Goal: Task Accomplishment & Management: Complete application form

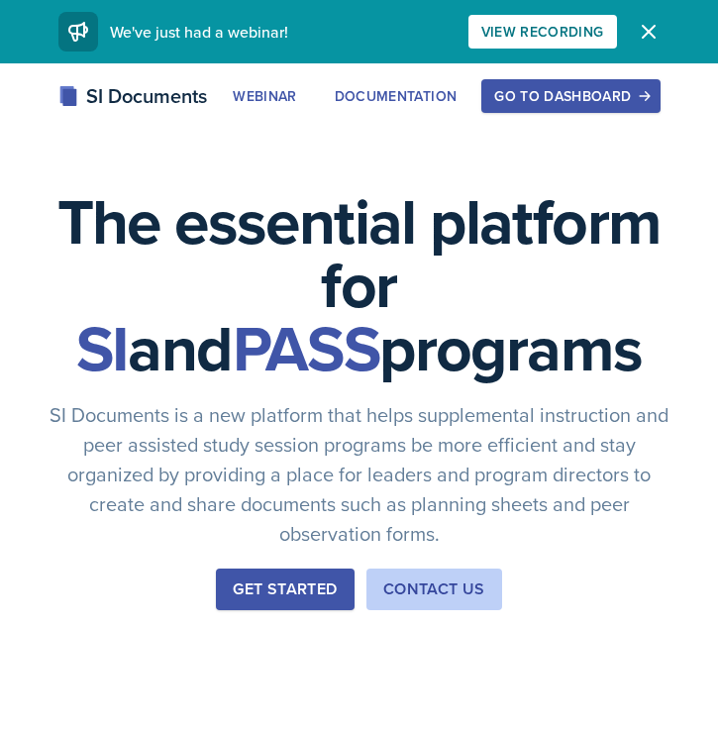
click at [610, 94] on div "Go to Dashboard" at bounding box center [570, 96] width 153 height 16
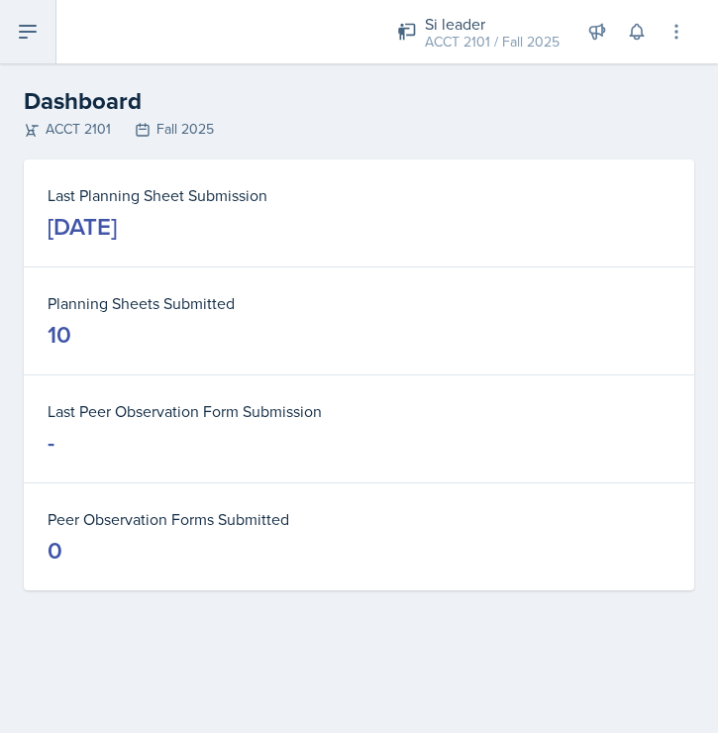
click at [23, 20] on icon at bounding box center [28, 32] width 24 height 24
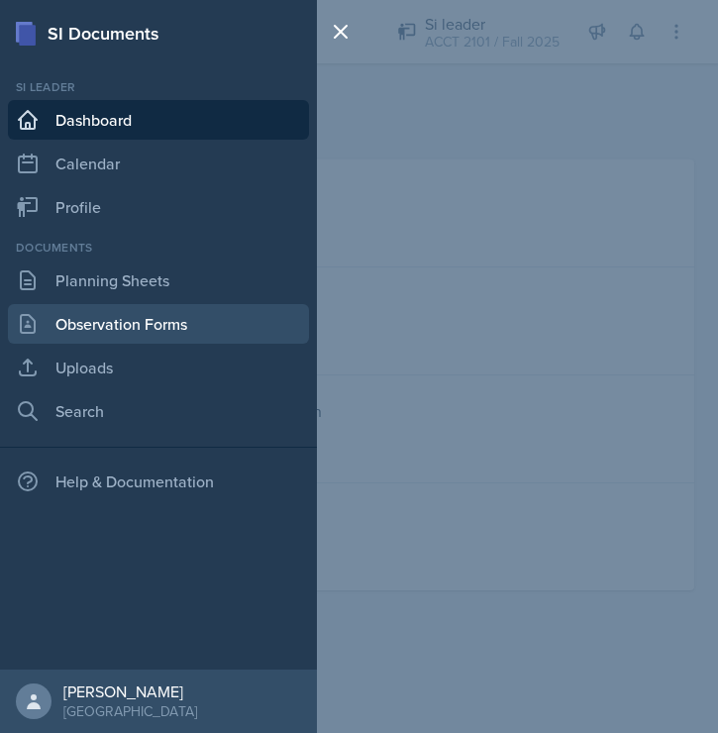
click at [125, 323] on link "Observation Forms" at bounding box center [158, 324] width 301 height 40
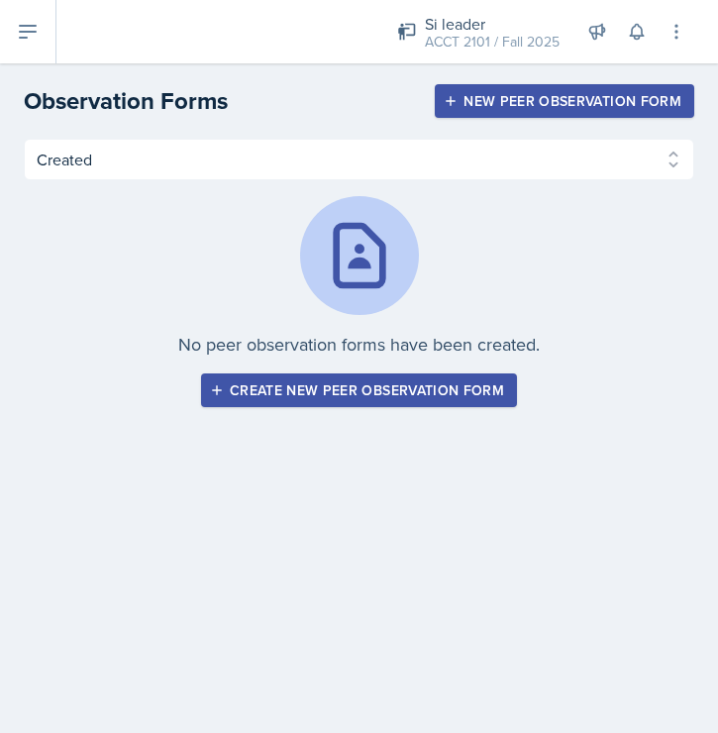
click at [318, 404] on button "Create new peer observation form" at bounding box center [359, 391] width 316 height 34
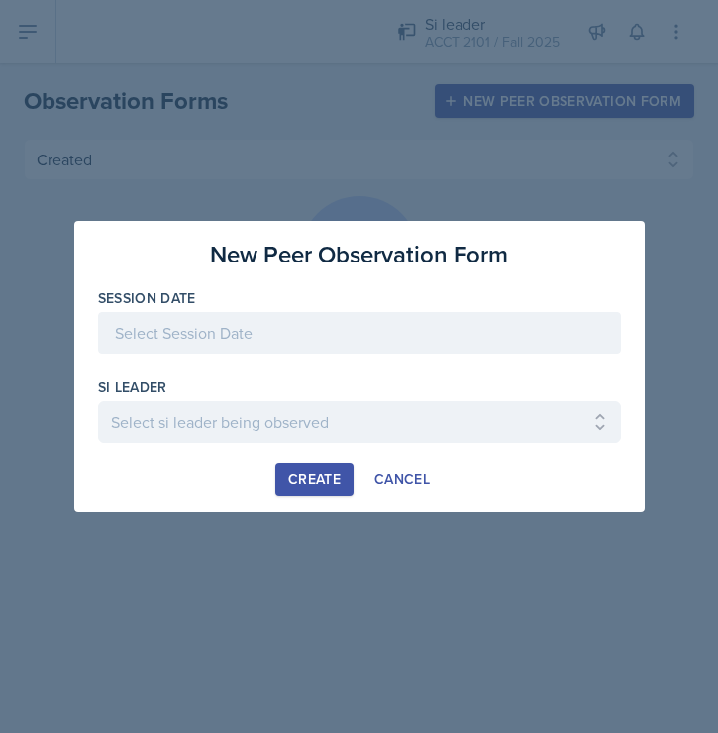
click at [280, 327] on div at bounding box center [359, 333] width 523 height 42
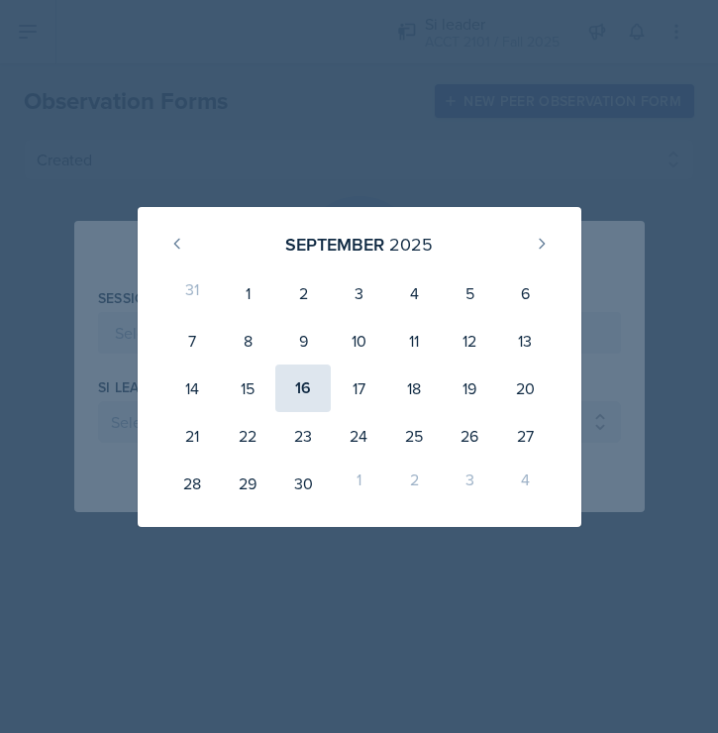
click at [304, 390] on div "16" at bounding box center [302, 389] width 55 height 48
type input "[DATE]"
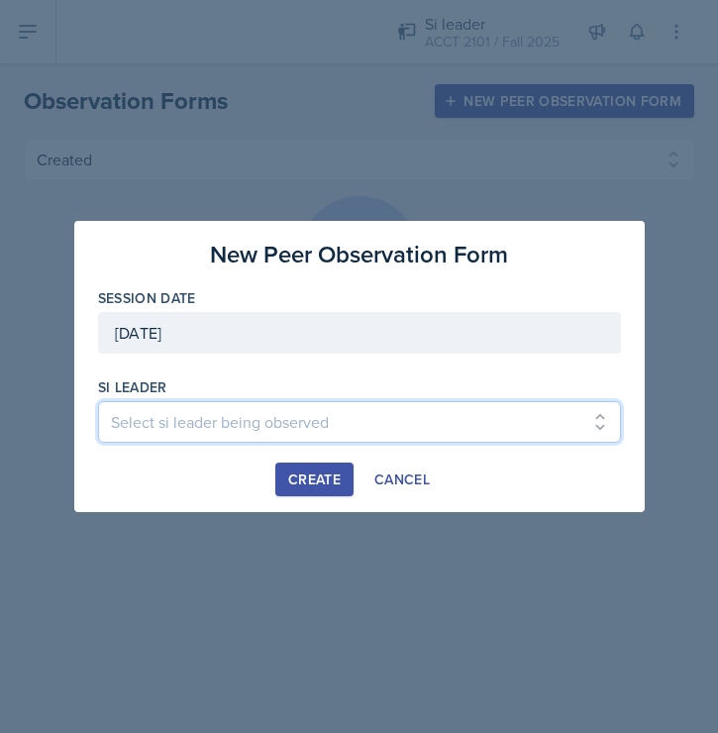
click at [255, 418] on select "Select si leader being observed [PERSON_NAME] / PSYC 2500 / The Phantoms of The…" at bounding box center [359, 422] width 523 height 42
select select "1ce3791a-3de2-4e2b-a8a2-dfe2f15e1696"
click at [98, 401] on select "Select si leader being observed [PERSON_NAME] / PSYC 2500 / The Phantoms of The…" at bounding box center [359, 422] width 523 height 42
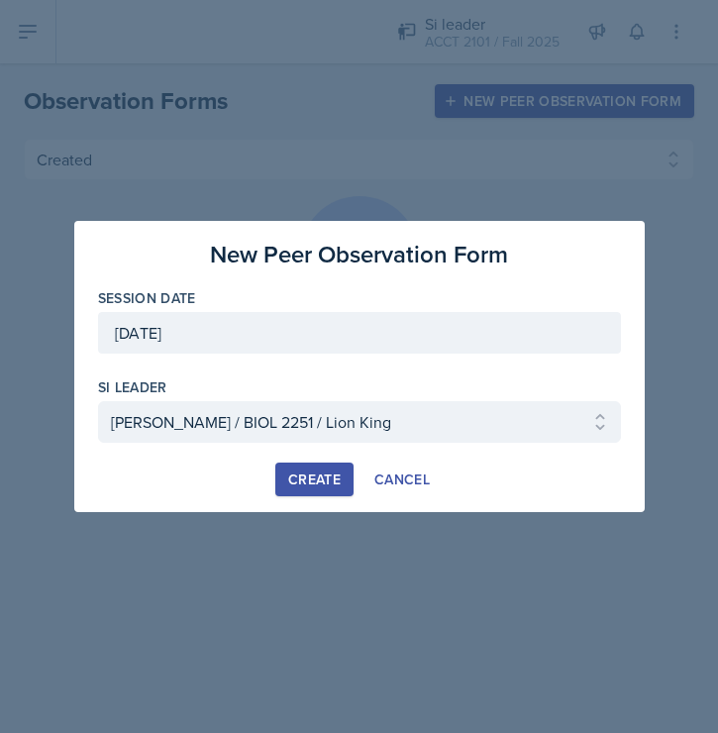
click at [313, 484] on div "Create" at bounding box center [314, 480] width 53 height 16
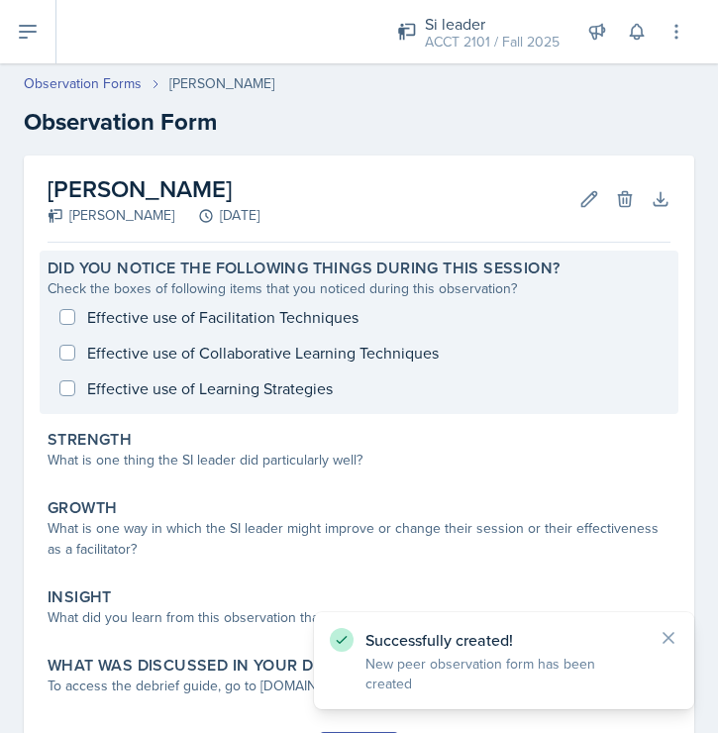
click at [64, 321] on div "Effective use of Facilitation Techniques Effective use of Collaborative Learnin…" at bounding box center [359, 352] width 623 height 107
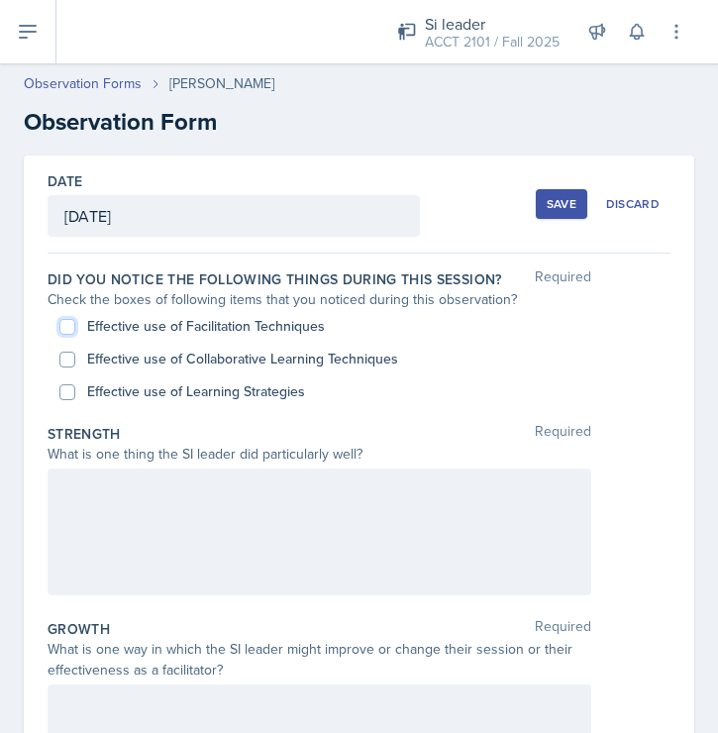
click at [68, 330] on input "Effective use of Facilitation Techniques" at bounding box center [67, 327] width 16 height 16
checkbox input "true"
click at [73, 358] on input "Effective use of Collaborative Learning Techniques" at bounding box center [67, 360] width 16 height 16
checkbox input "true"
click at [69, 390] on input "Effective use of Learning Strategies" at bounding box center [67, 392] width 16 height 16
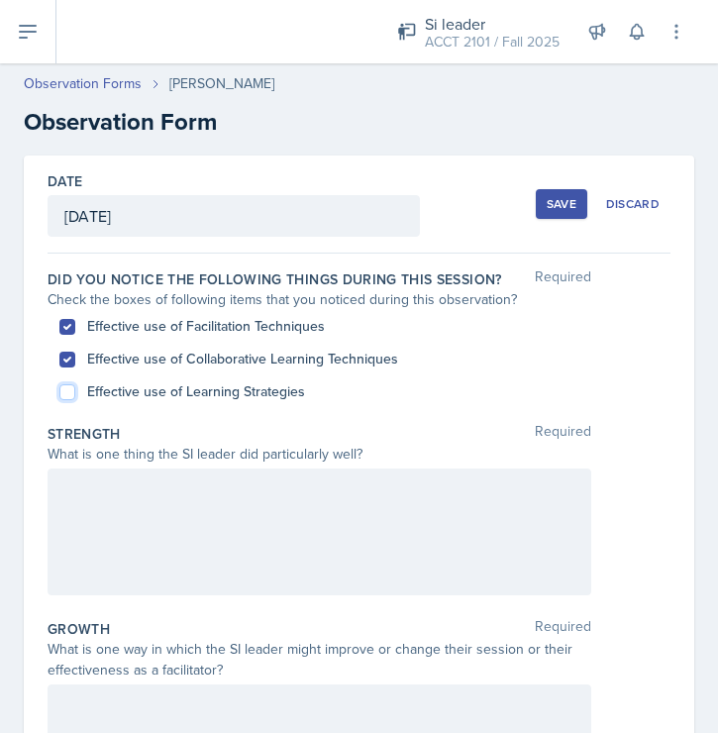
checkbox input "true"
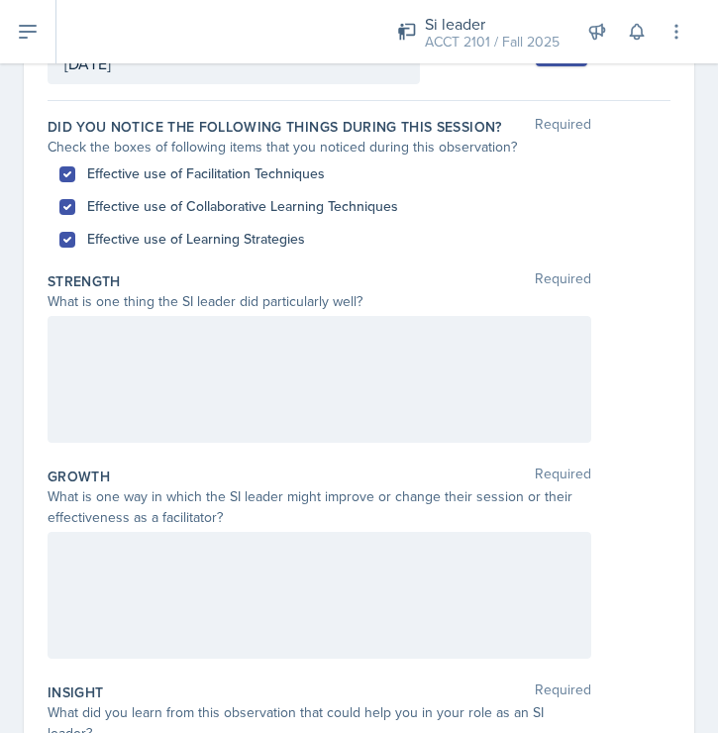
click at [89, 342] on p at bounding box center [319, 337] width 510 height 24
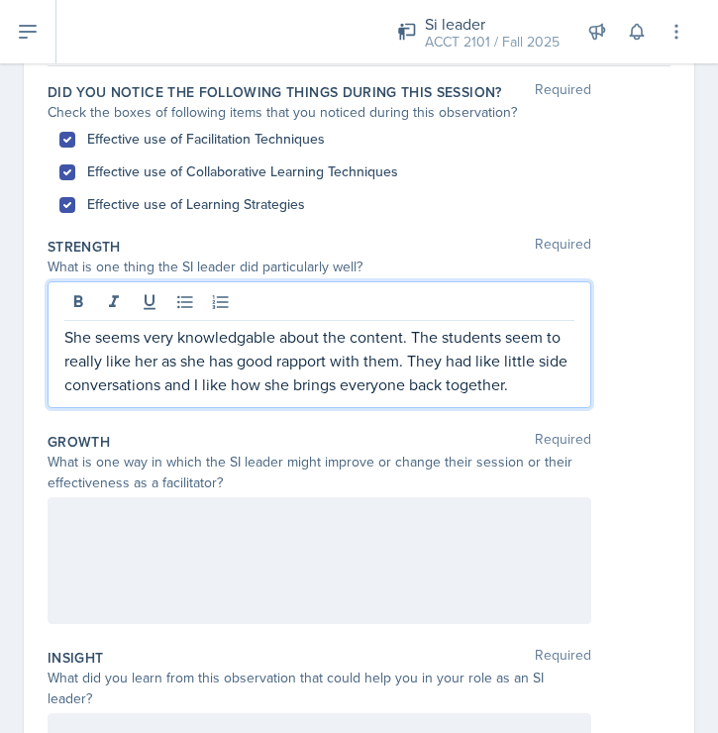
click at [132, 535] on div at bounding box center [320, 560] width 544 height 127
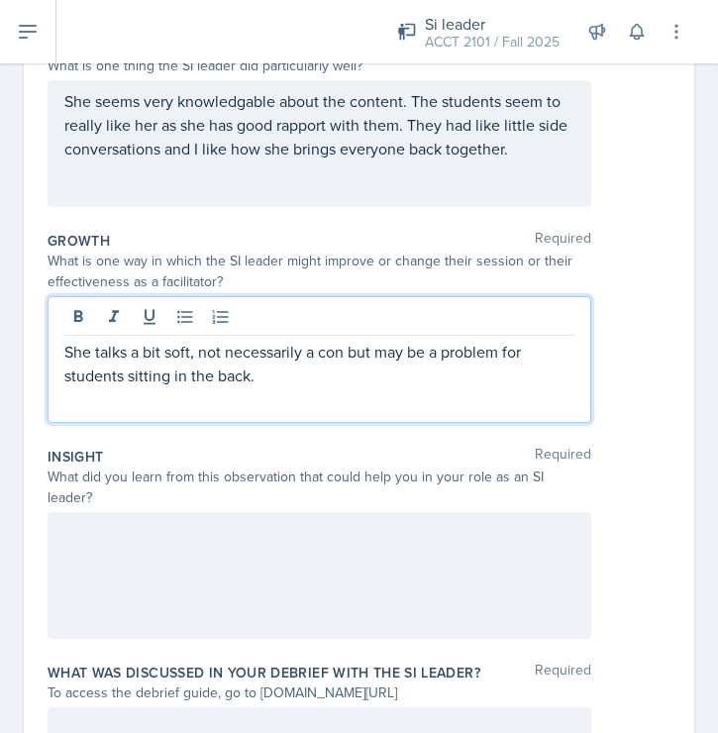
scroll to position [398, 0]
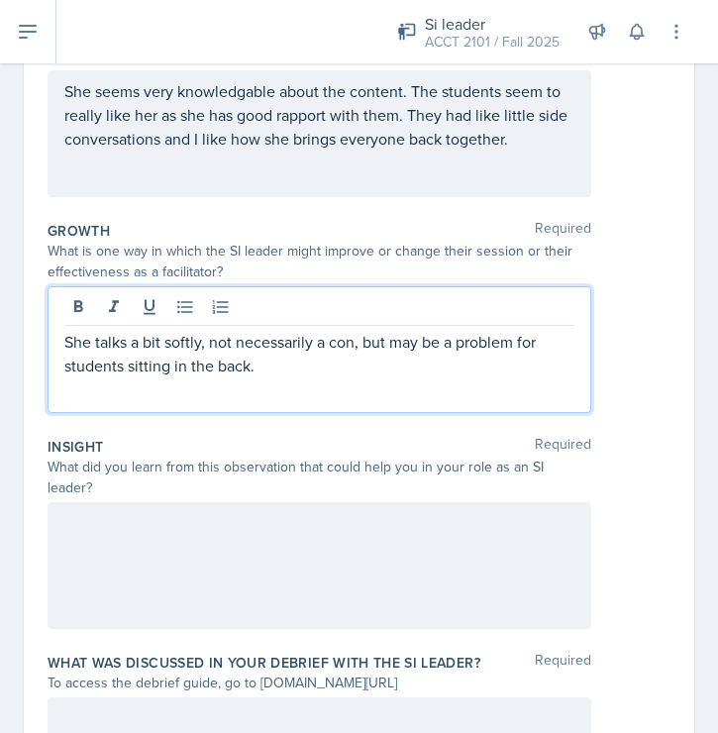
click at [191, 510] on div at bounding box center [320, 565] width 544 height 127
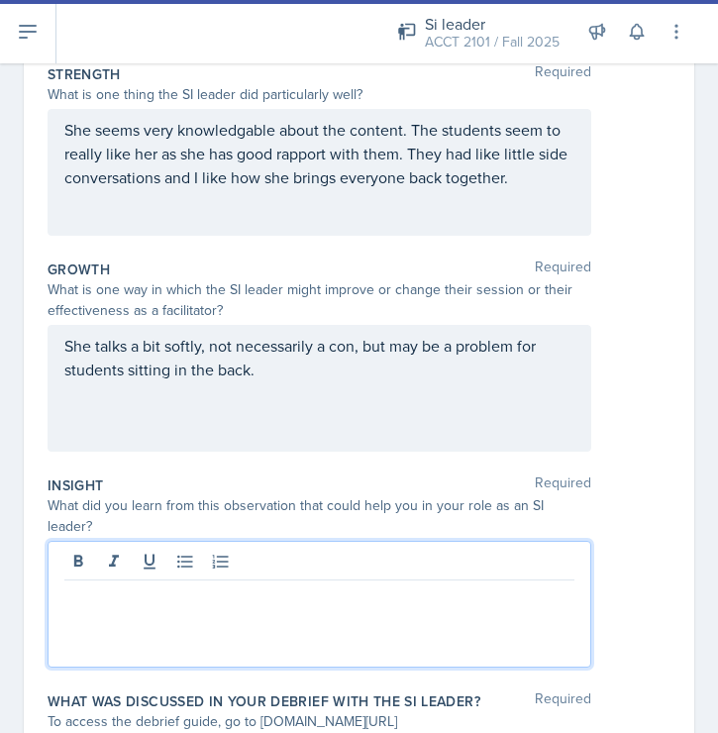
scroll to position [394, 0]
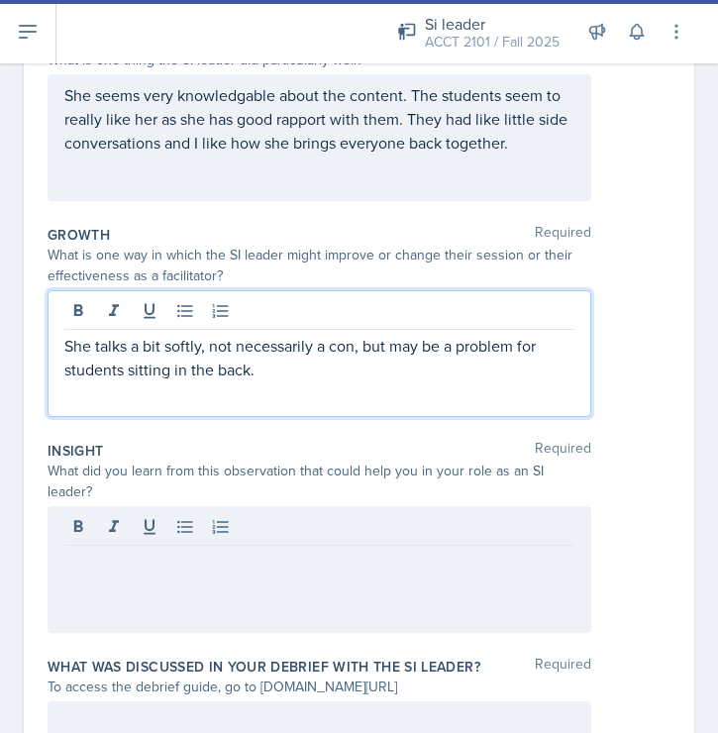
click at [265, 380] on p "She talks a bit softly, not necessarily a con, but may be a problem for student…" at bounding box center [319, 358] width 510 height 48
click at [134, 532] on div at bounding box center [320, 569] width 544 height 127
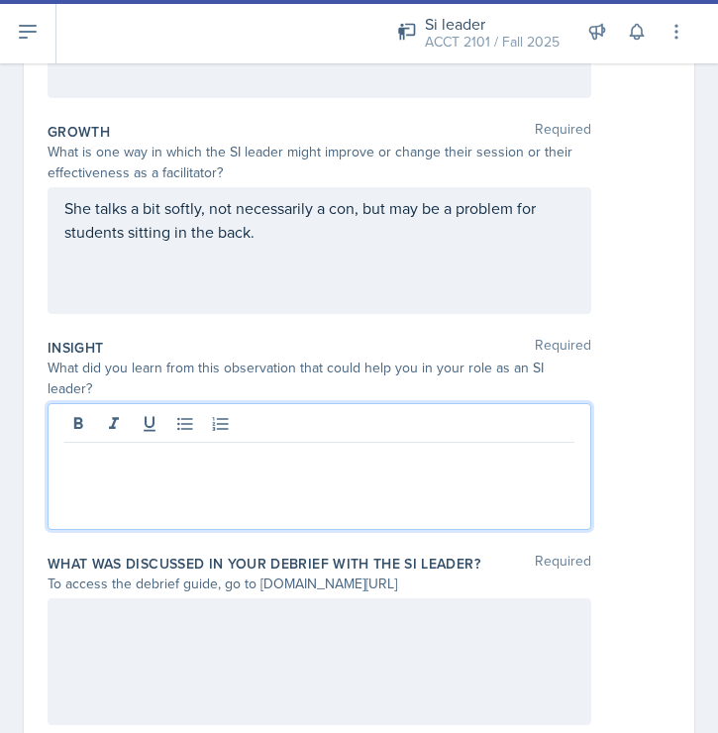
scroll to position [515, 0]
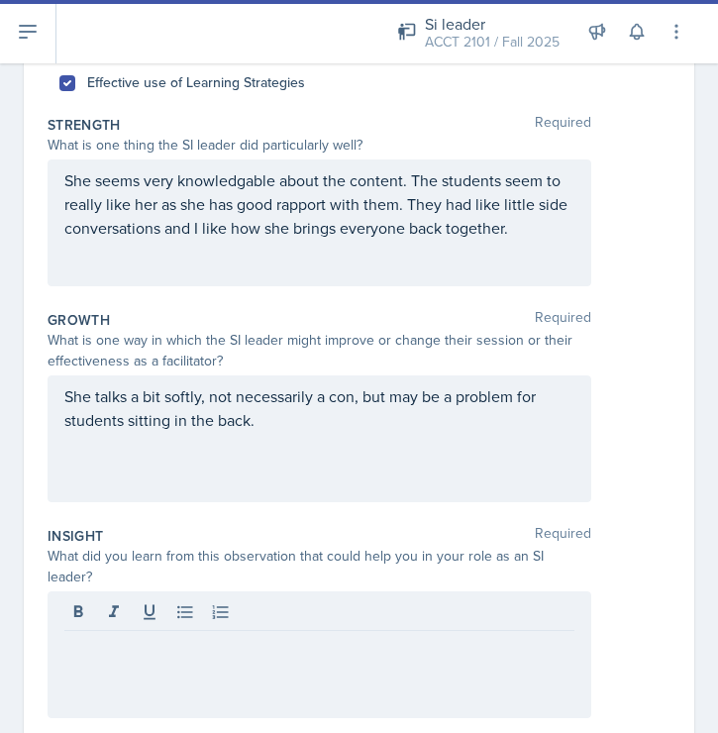
click at [165, 265] on div "She seems very knowledgable about the content. The students seem to really like…" at bounding box center [320, 223] width 544 height 127
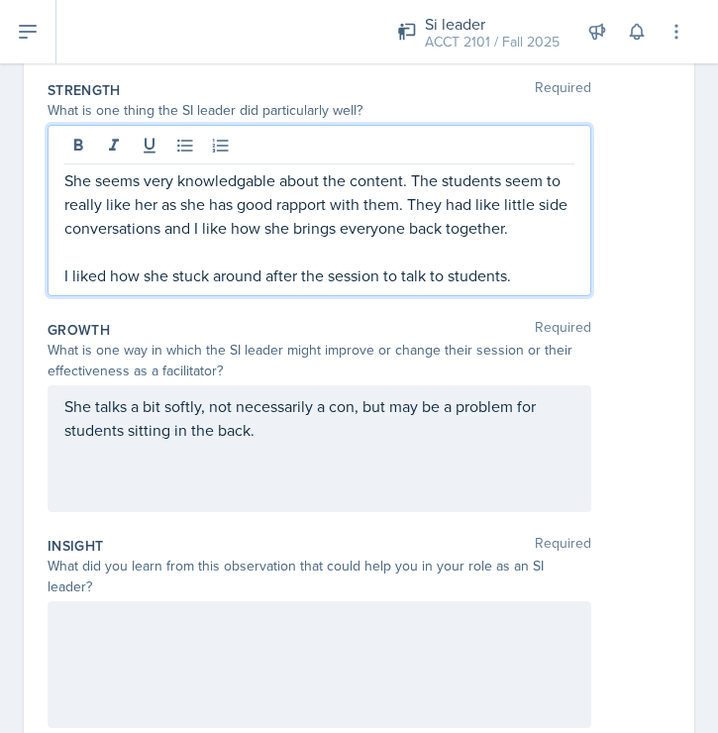
click at [453, 653] on div at bounding box center [320, 664] width 544 height 127
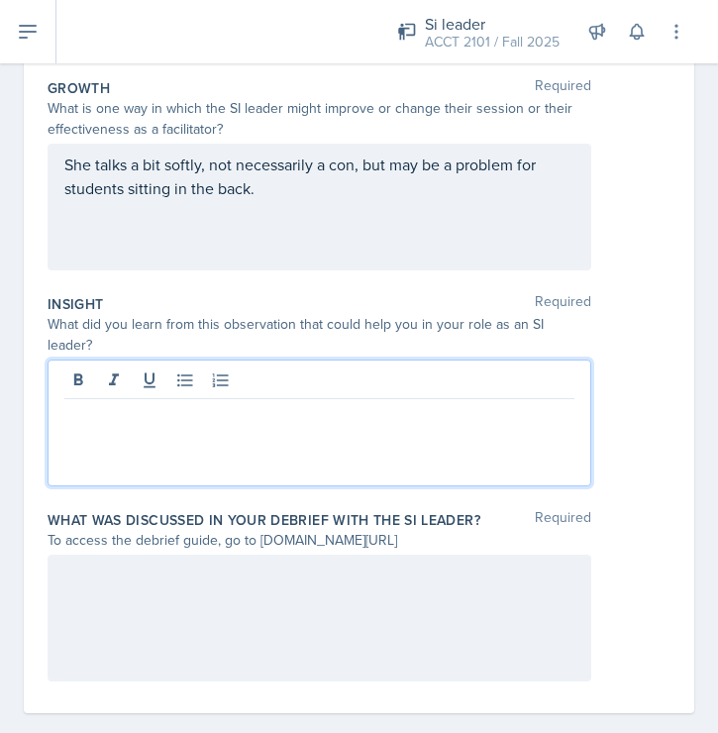
scroll to position [555, 0]
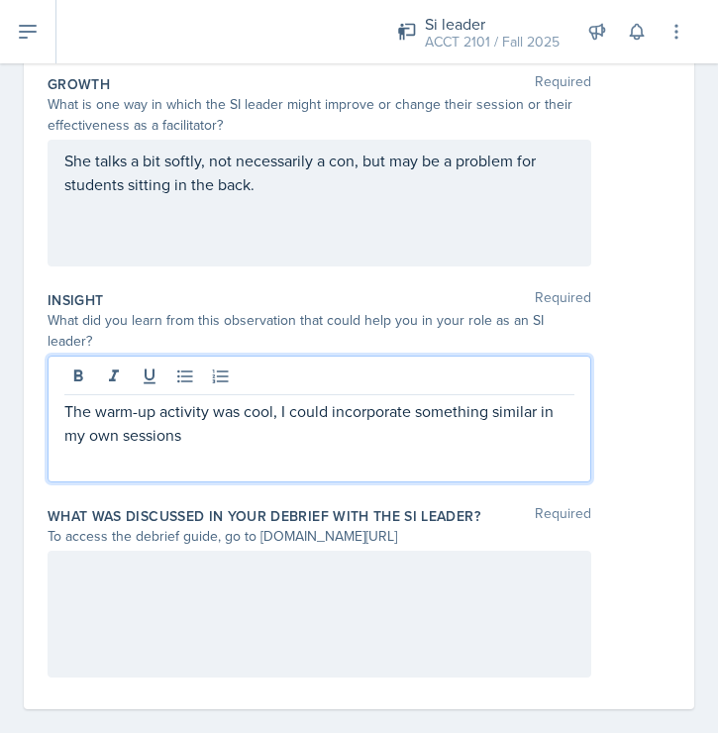
click at [303, 600] on div at bounding box center [320, 614] width 544 height 127
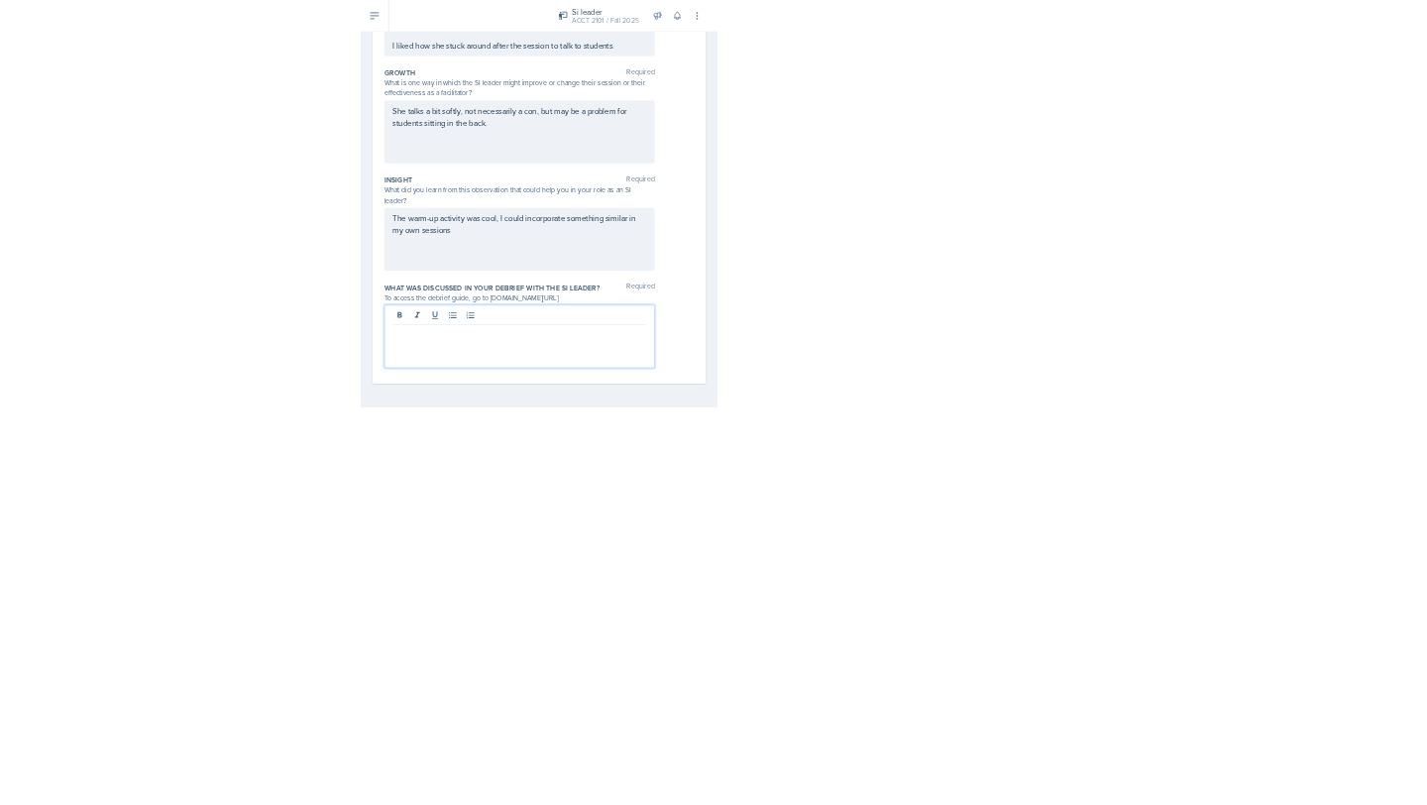
scroll to position [369, 0]
